Goal: Task Accomplishment & Management: Use online tool/utility

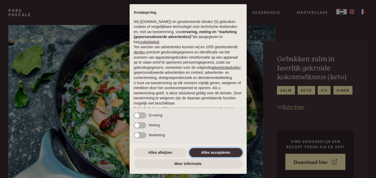
click at [229, 154] on button "Alles accepteren" at bounding box center [215, 152] width 53 height 9
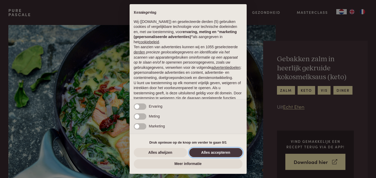
scroll to position [32, 0]
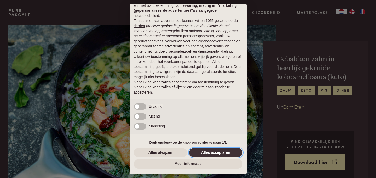
click at [204, 152] on button "Alles accepteren" at bounding box center [215, 152] width 53 height 9
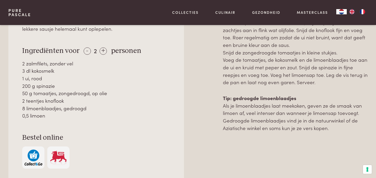
scroll to position [268, 0]
drag, startPoint x: 32, startPoint y: 72, endPoint x: 57, endPoint y: 72, distance: 25.3
click at [57, 72] on div "3 dl kokosmelk" at bounding box center [96, 71] width 148 height 8
copy div "kokosmelk"
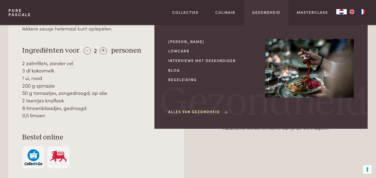
drag, startPoint x: 50, startPoint y: 72, endPoint x: 266, endPoint y: 1, distance: 228.1
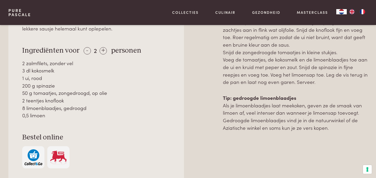
drag, startPoint x: 25, startPoint y: 79, endPoint x: 44, endPoint y: 79, distance: 19.3
click at [44, 79] on div "1 ui, rood" at bounding box center [96, 78] width 148 height 8
copy div "ui, rood"
copy div "spinazie"
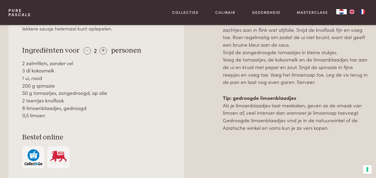
drag, startPoint x: 50, startPoint y: 86, endPoint x: 130, endPoint y: 1, distance: 117.2
drag, startPoint x: 33, startPoint y: 95, endPoint x: 89, endPoint y: 96, distance: 55.9
click at [89, 96] on div "50 g tomaatjes, zongedroogd, op olie" at bounding box center [96, 93] width 148 height 8
copy div "tomaatjes, zongedroogd"
